Goal: Navigation & Orientation: Find specific page/section

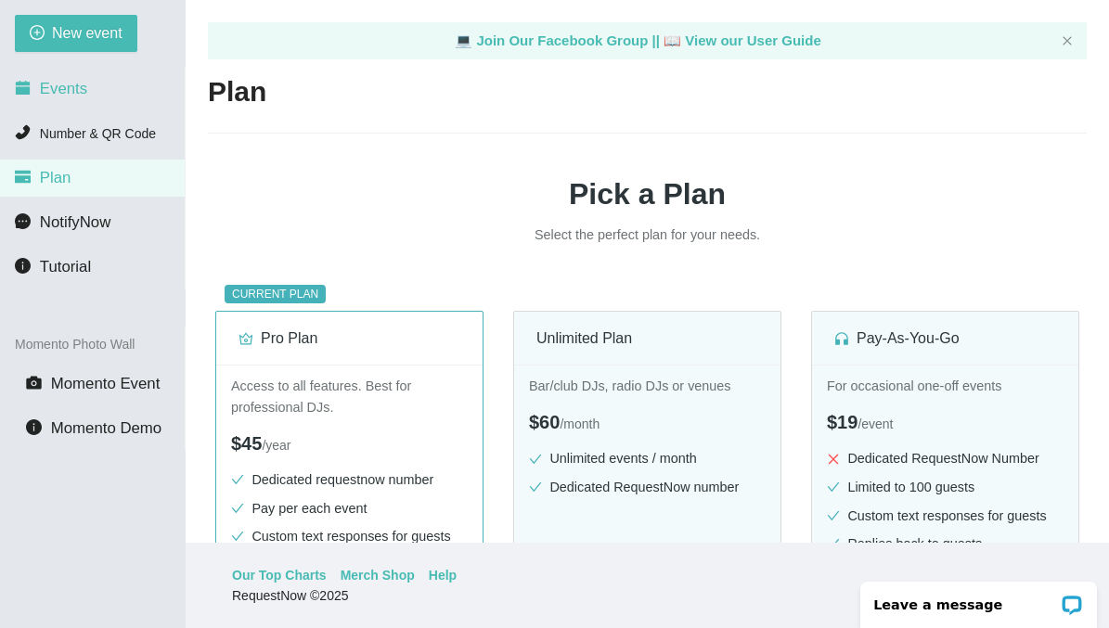
click at [59, 88] on span "Events" at bounding box center [63, 89] width 47 height 18
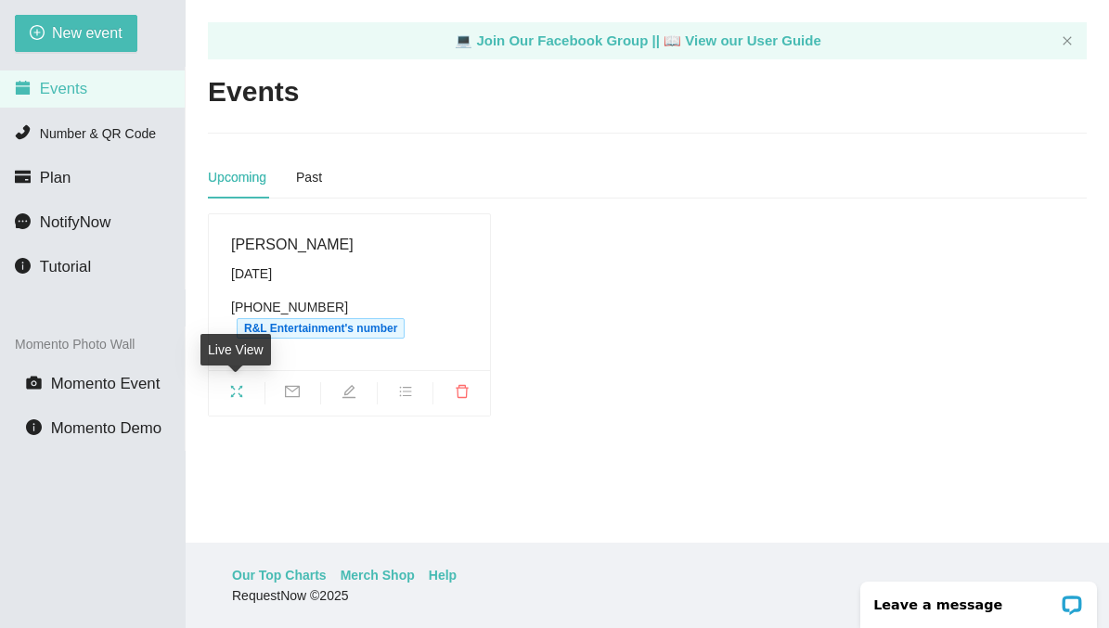
click at [236, 389] on icon "fullscreen" at bounding box center [236, 391] width 15 height 15
click at [84, 216] on span "NotifyNow" at bounding box center [75, 222] width 71 height 18
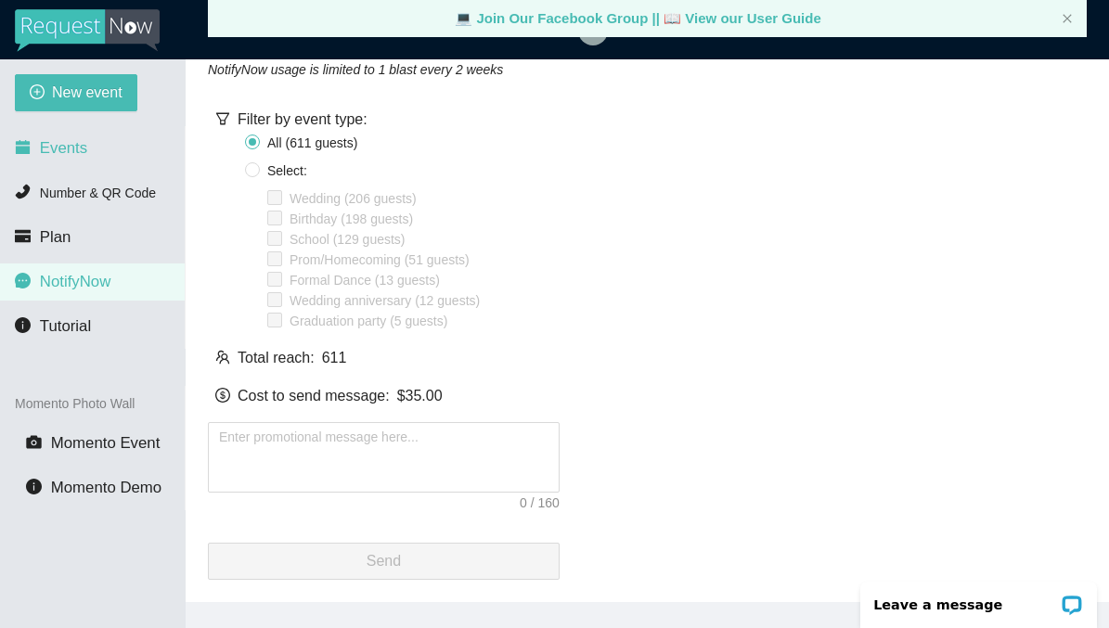
click at [65, 150] on span "Events" at bounding box center [63, 148] width 47 height 18
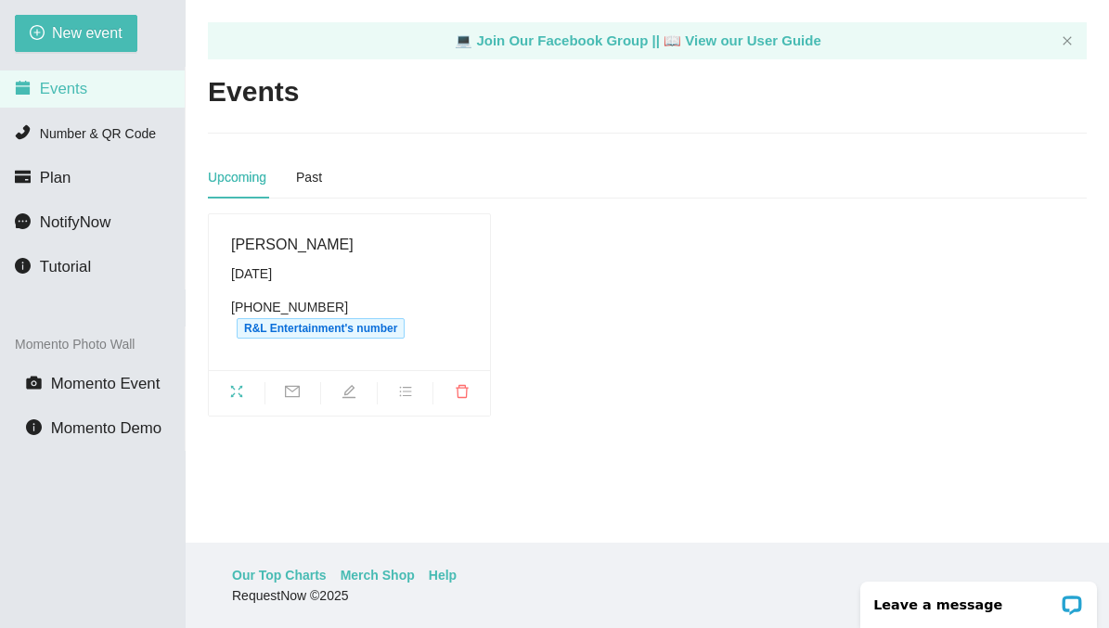
scroll to position [59, 0]
click at [294, 392] on icon "mail" at bounding box center [292, 391] width 15 height 15
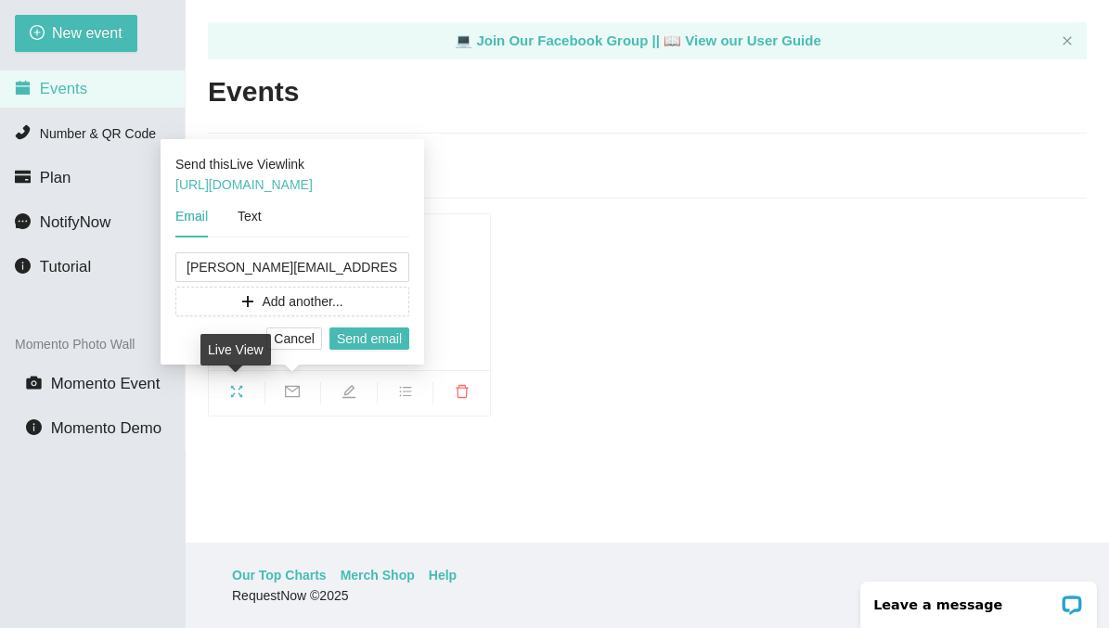
click at [238, 388] on icon "fullscreen" at bounding box center [236, 391] width 15 height 15
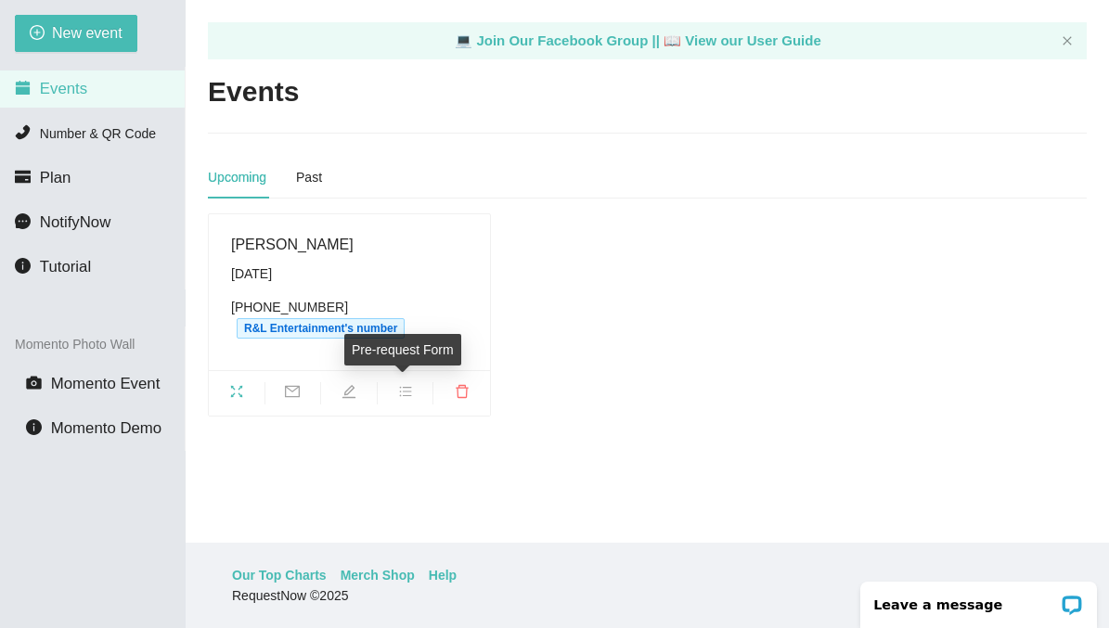
click at [408, 395] on icon "bars" at bounding box center [405, 392] width 12 height 10
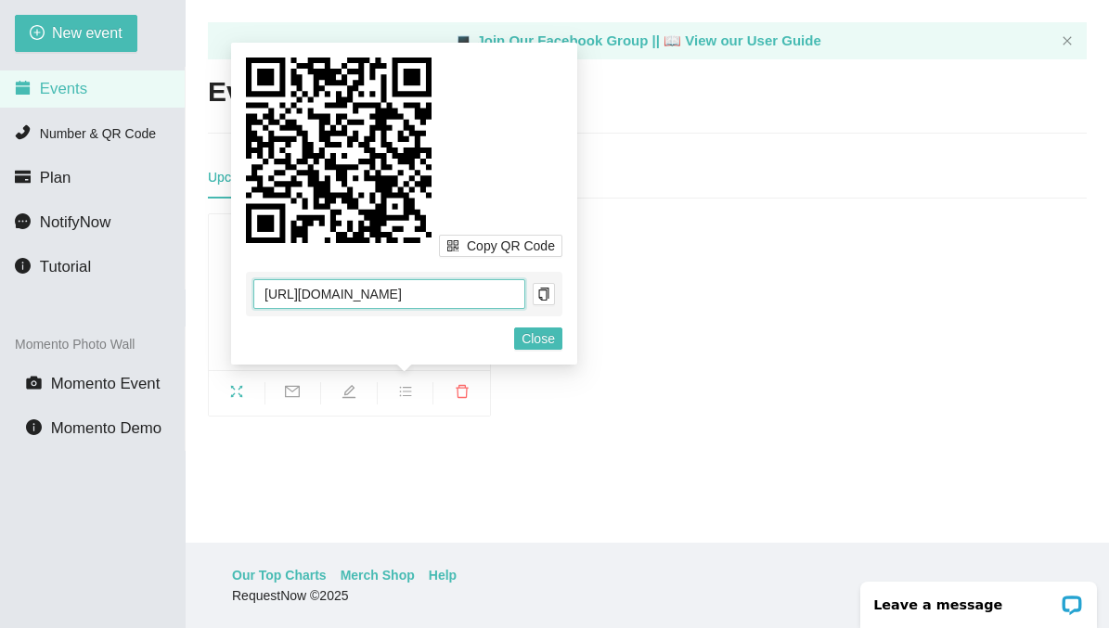
click at [387, 295] on input "[URL][DOMAIN_NAME]" at bounding box center [389, 294] width 272 height 30
click at [362, 187] on icon at bounding box center [339, 151] width 186 height 186
click at [547, 297] on icon "copy" at bounding box center [543, 294] width 10 height 13
click at [534, 337] on span "Close" at bounding box center [537, 338] width 33 height 20
